Goal: Obtain resource: Obtain resource

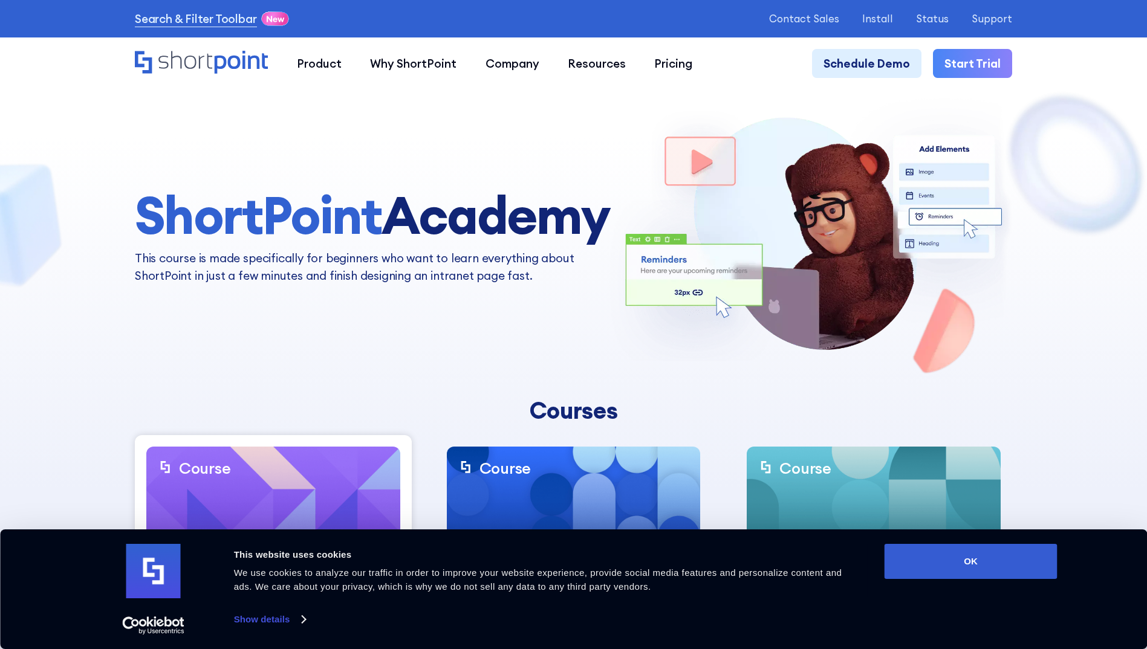
scroll to position [242, 0]
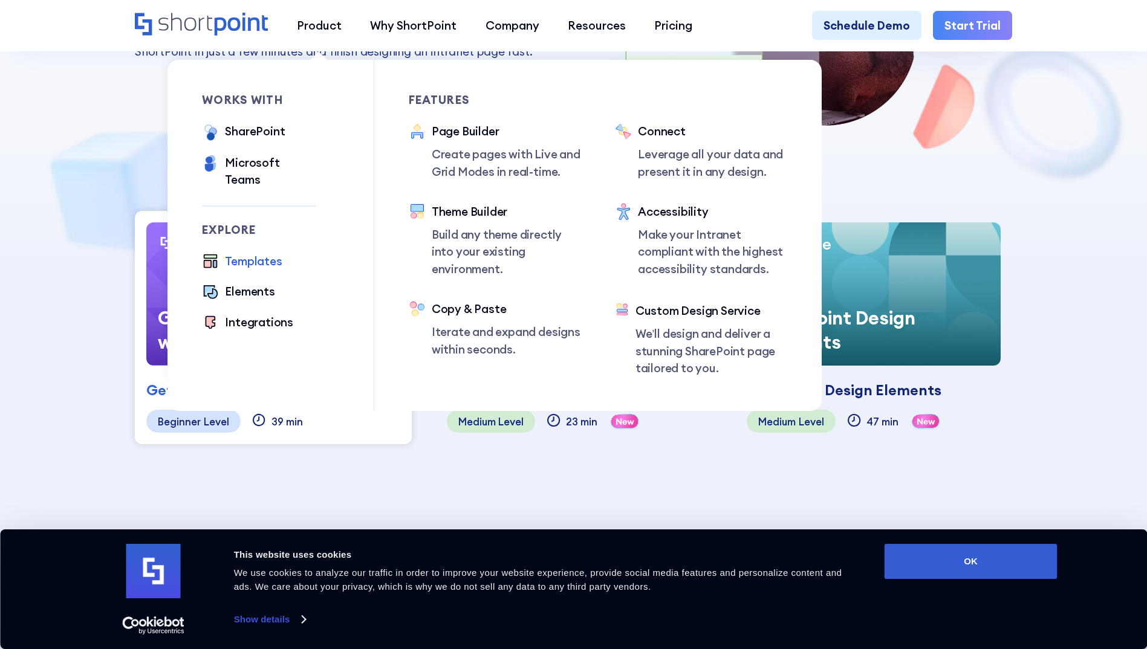
click at [250, 253] on div "Templates" at bounding box center [253, 261] width 57 height 17
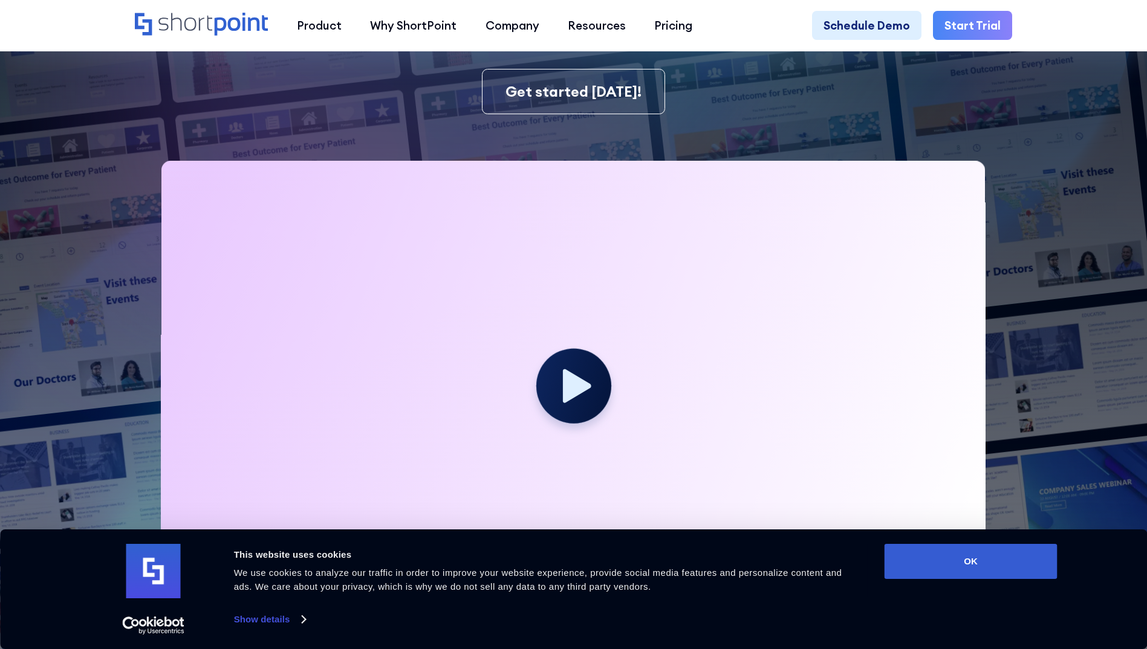
scroll to position [423, 0]
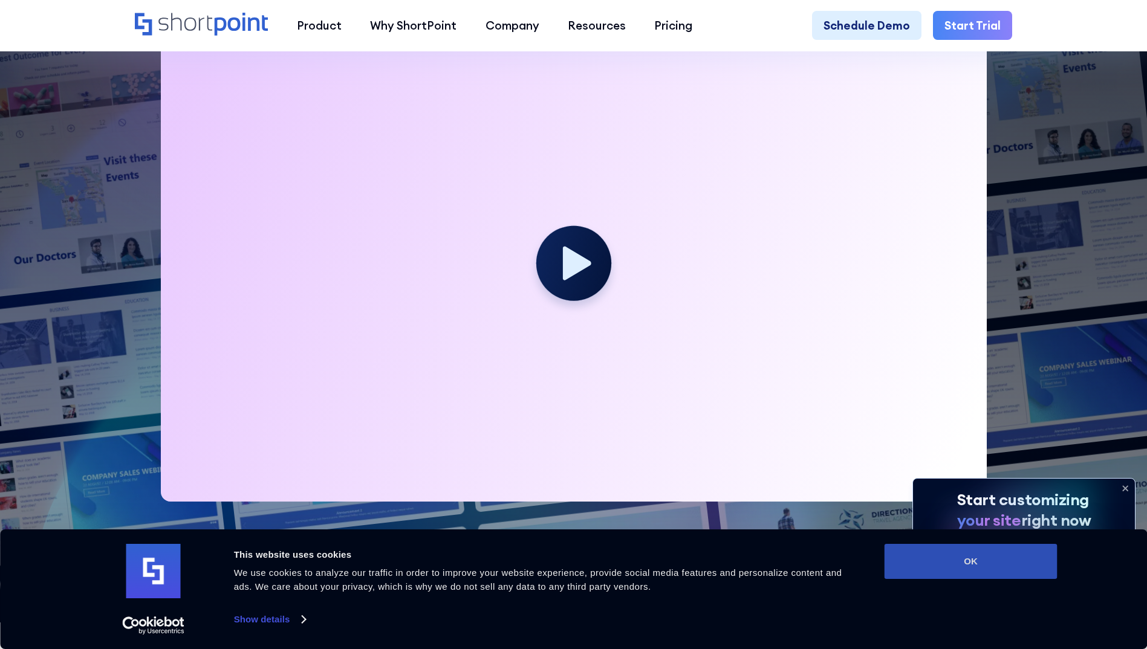
click at [1040, 566] on button "OK" at bounding box center [970, 561] width 173 height 35
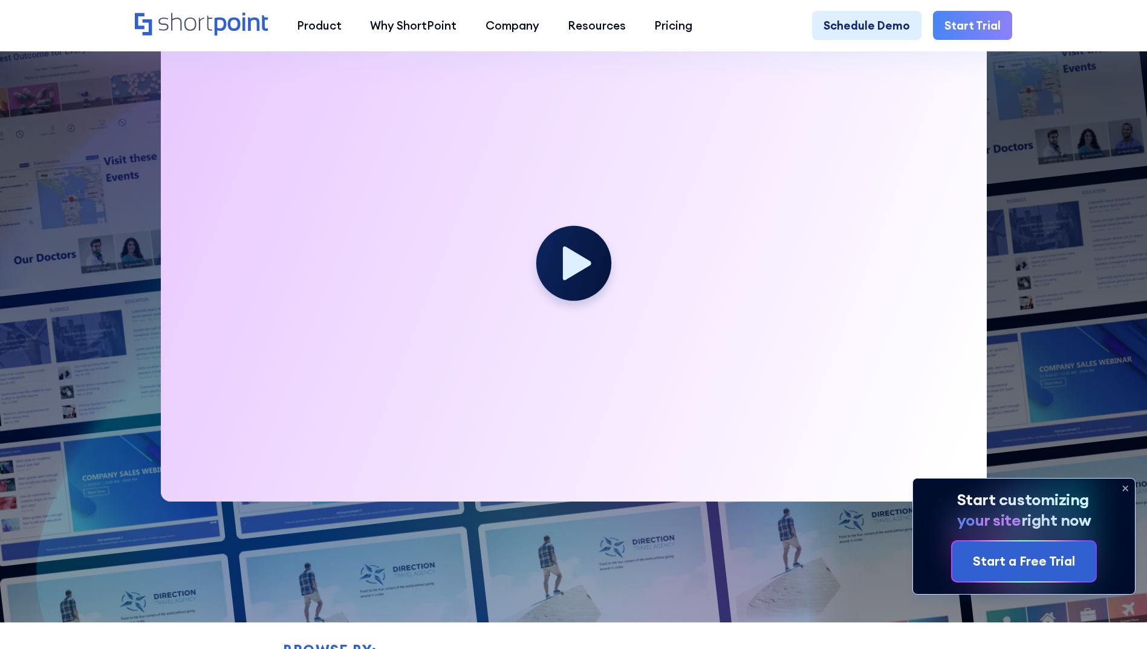
scroll to position [0, 0]
click at [1127, 488] on icon at bounding box center [1124, 488] width 19 height 19
